Goal: Task Accomplishment & Management: Use online tool/utility

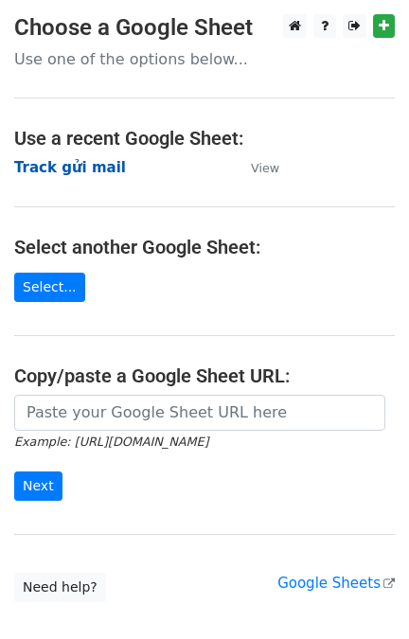
click at [90, 165] on strong "Track gửi mail" at bounding box center [70, 167] width 112 height 17
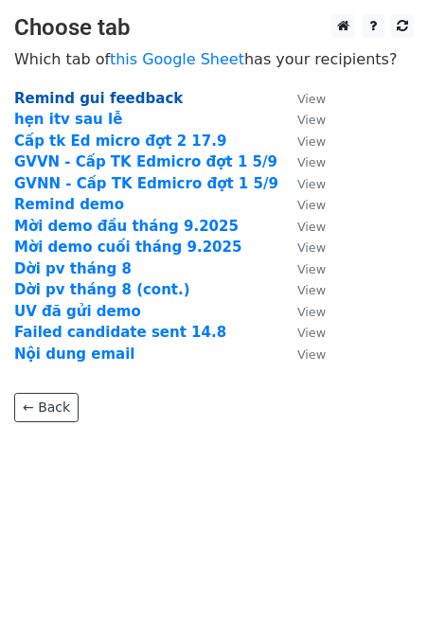
click at [54, 99] on strong "Remind gui feedback" at bounding box center [98, 98] width 169 height 17
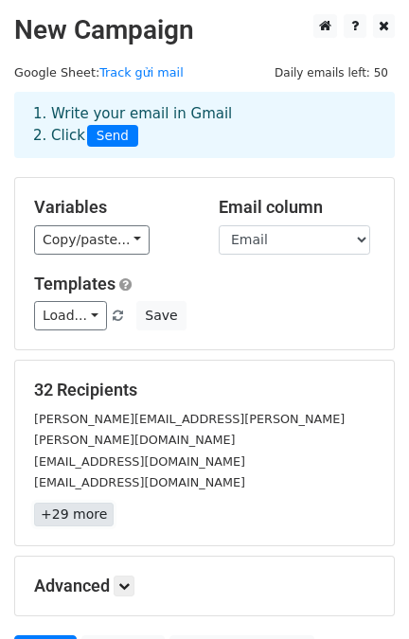
click at [66, 503] on link "+29 more" at bounding box center [74, 515] width 80 height 24
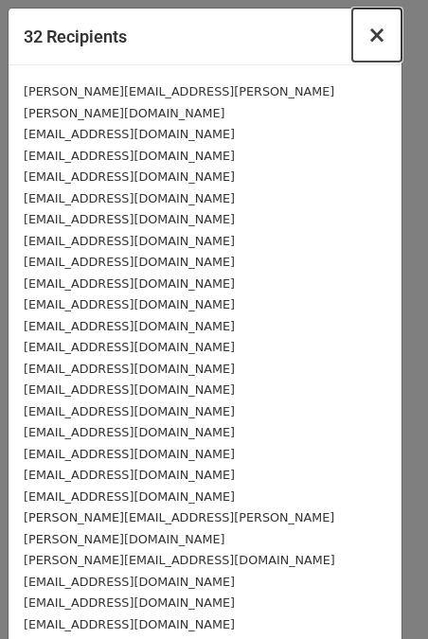
click at [367, 34] on span "×" at bounding box center [376, 35] width 19 height 27
